Goal: Information Seeking & Learning: Learn about a topic

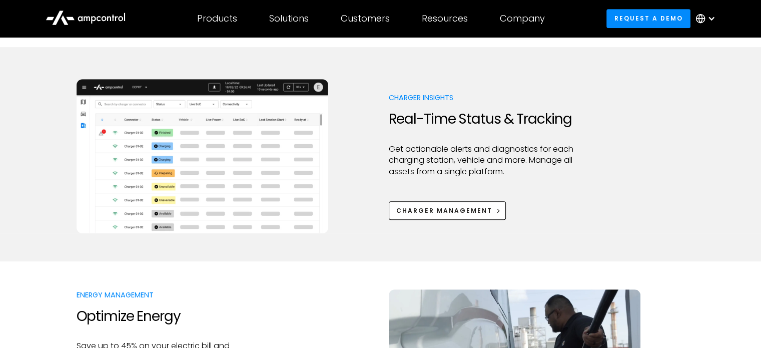
scroll to position [500, 0]
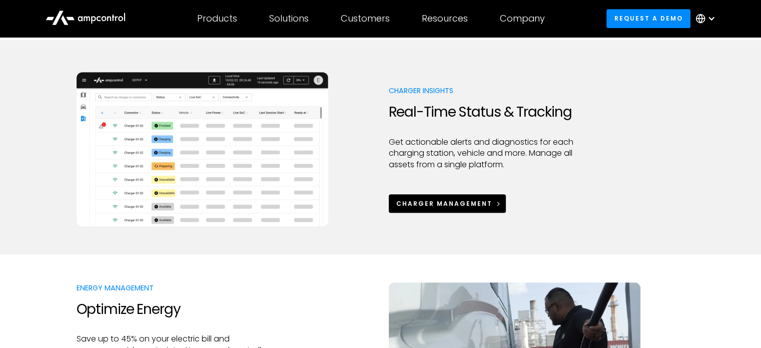
click at [441, 198] on link "Charger Management" at bounding box center [448, 203] width 118 height 19
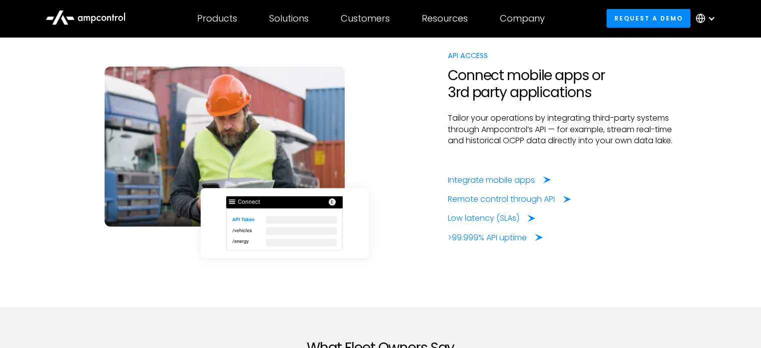
scroll to position [2417, 0]
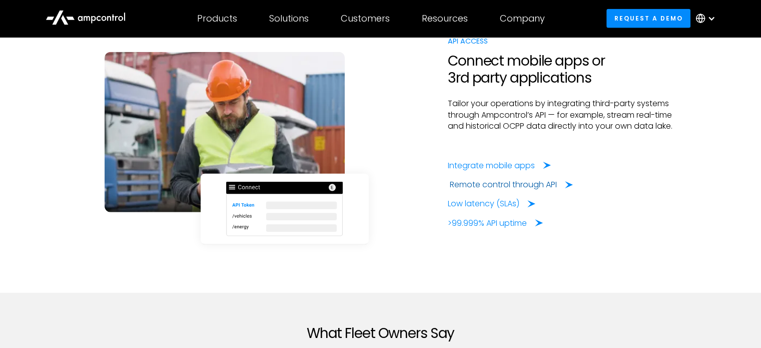
click at [522, 182] on div "Remote control through API" at bounding box center [503, 184] width 107 height 11
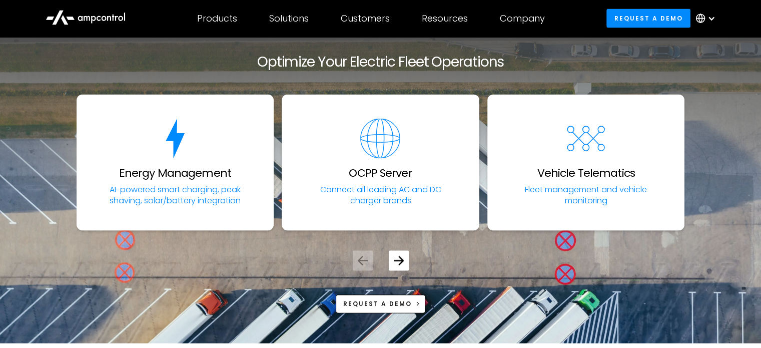
scroll to position [2083, 0]
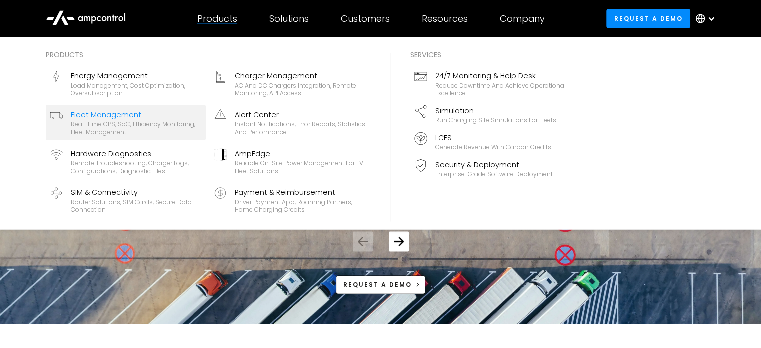
click at [131, 123] on div "Real-time GPS, SoC, efficiency monitoring, fleet management" at bounding box center [136, 128] width 131 height 16
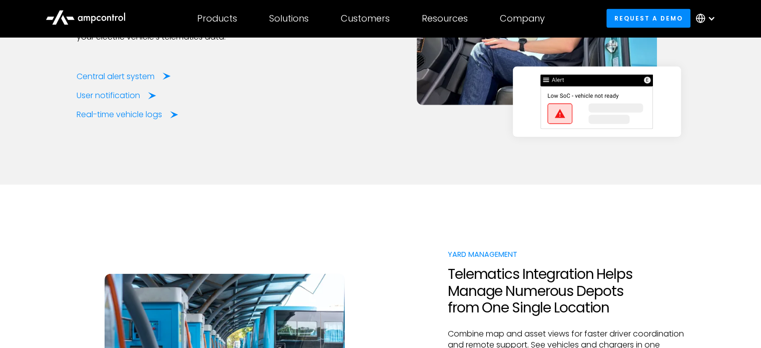
scroll to position [2500, 0]
